Goal: Task Accomplishment & Management: Manage account settings

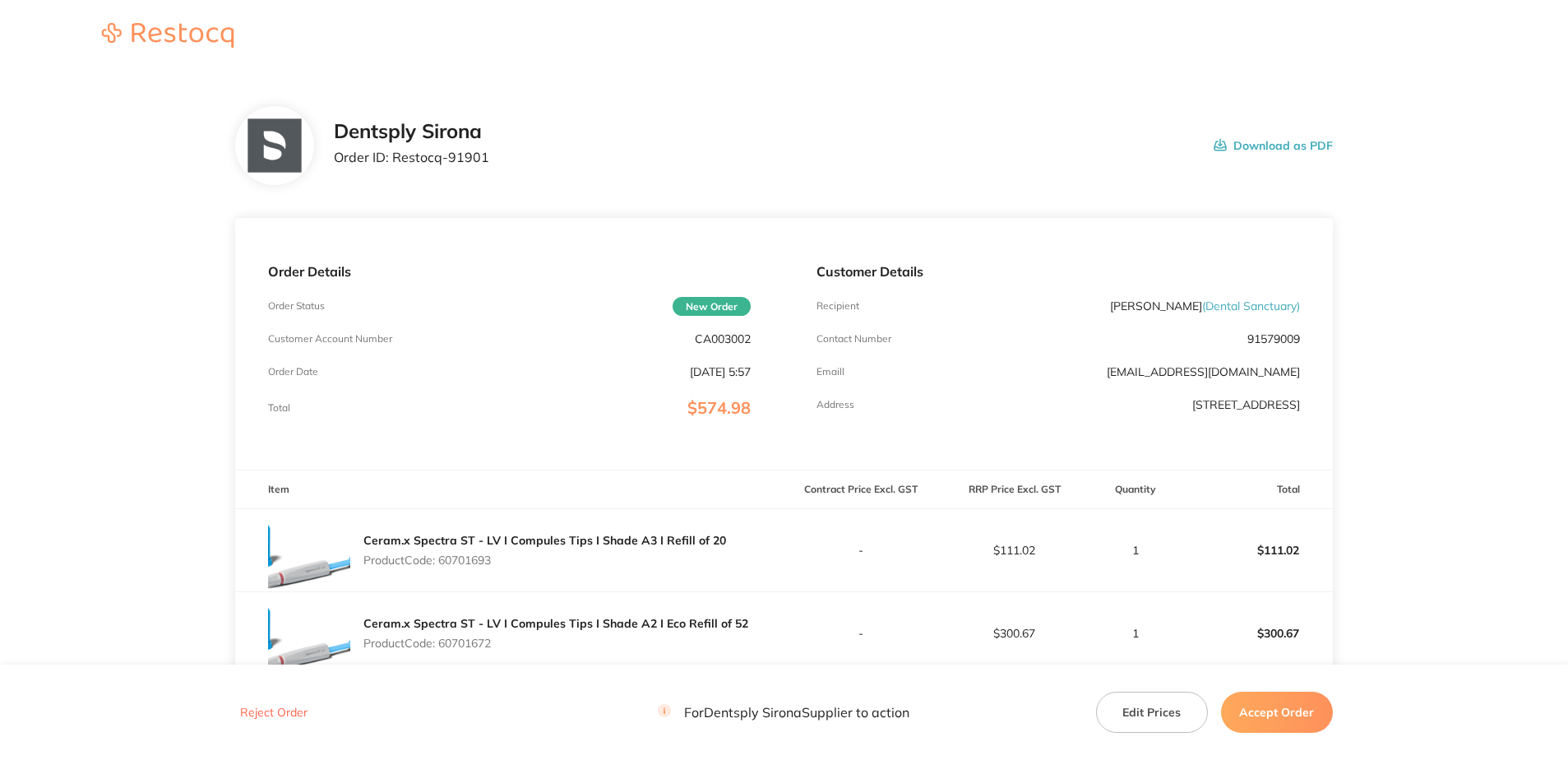
click at [1271, 712] on button "Accept Order" at bounding box center [1276, 713] width 112 height 41
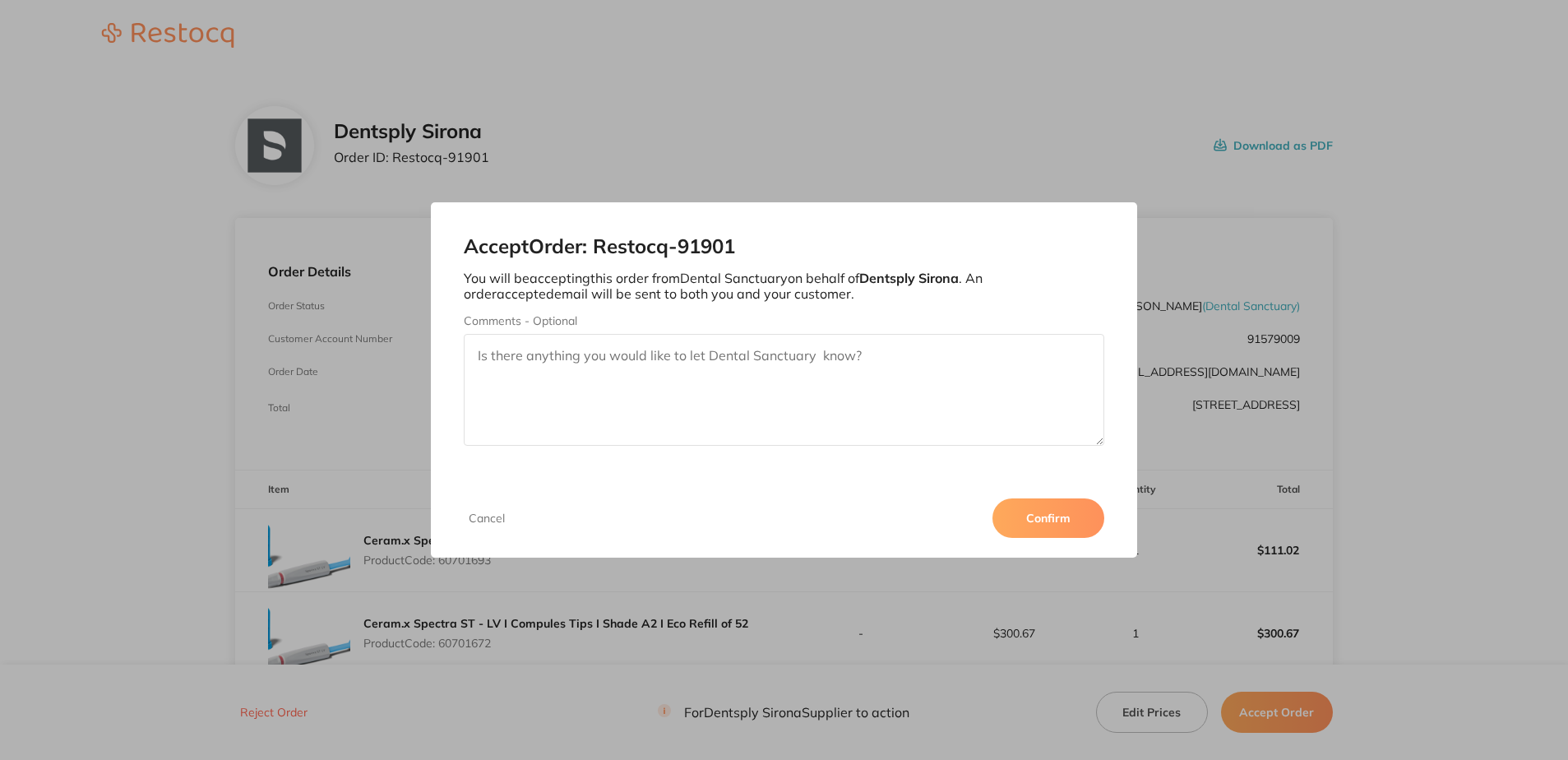
click at [1060, 525] on button "Confirm" at bounding box center [1048, 518] width 112 height 39
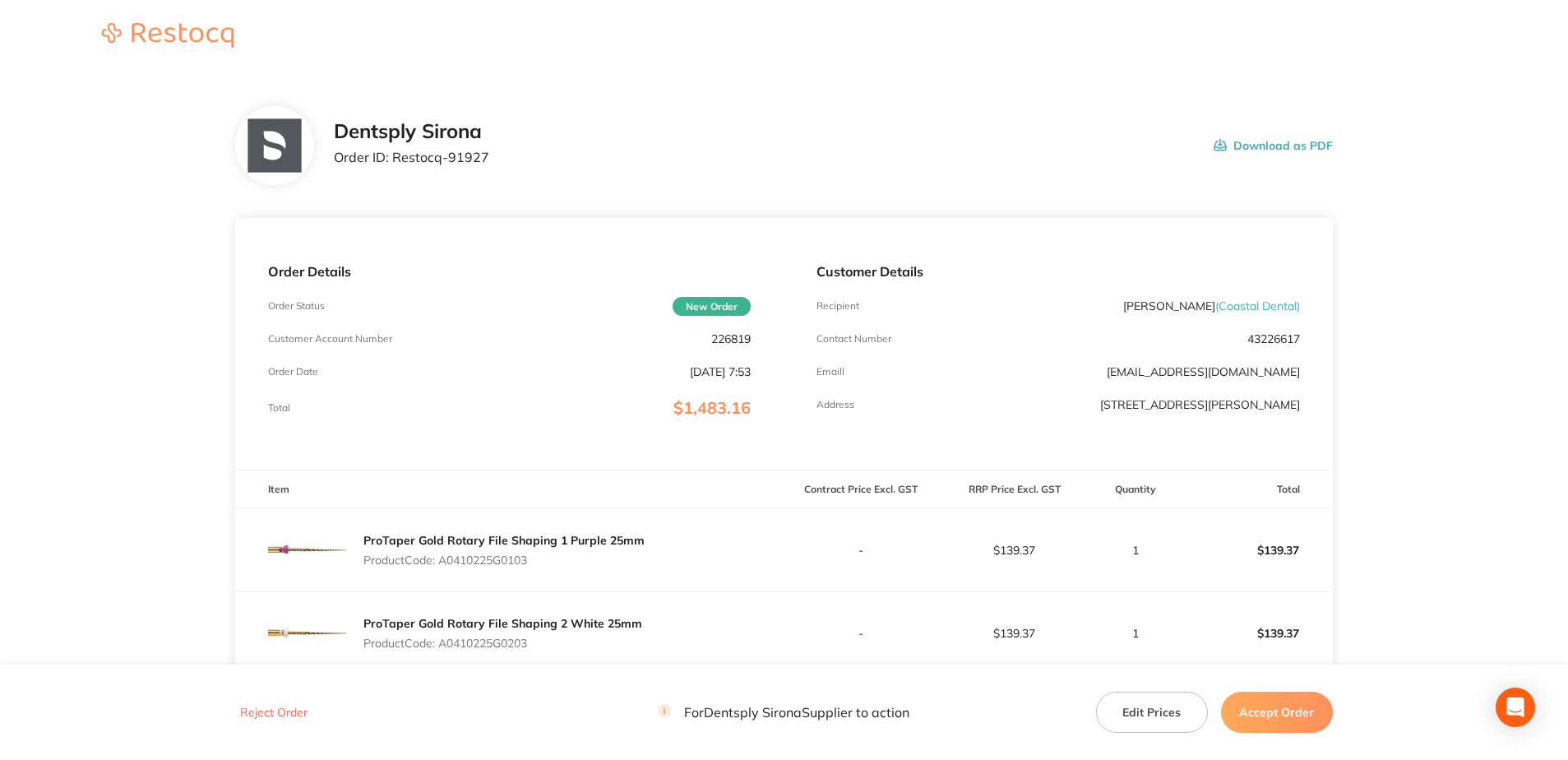
click at [1288, 707] on button "Accept Order" at bounding box center [1276, 713] width 112 height 41
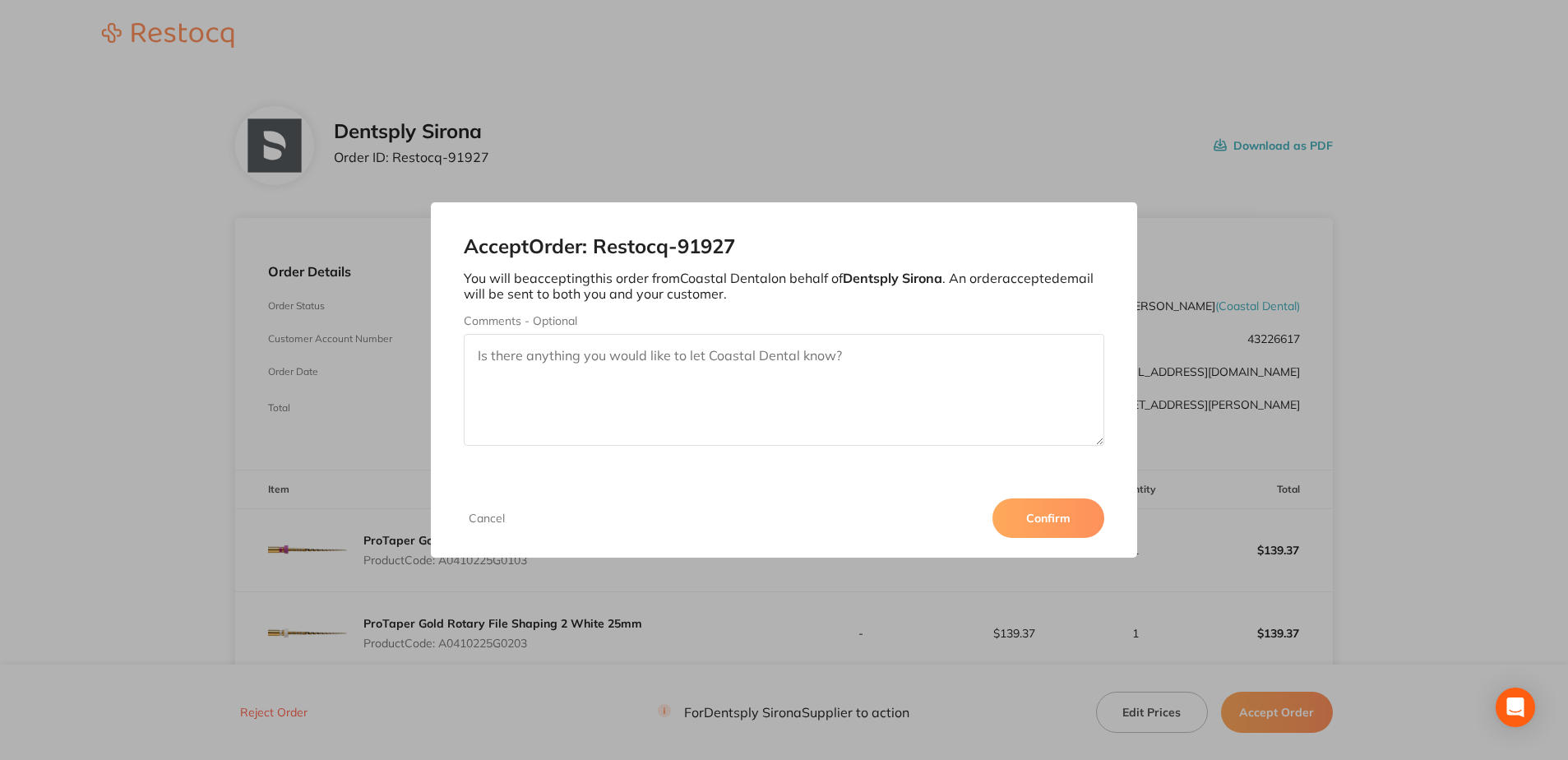
click at [1063, 514] on button "Confirm" at bounding box center [1048, 518] width 112 height 39
